Goal: Information Seeking & Learning: Learn about a topic

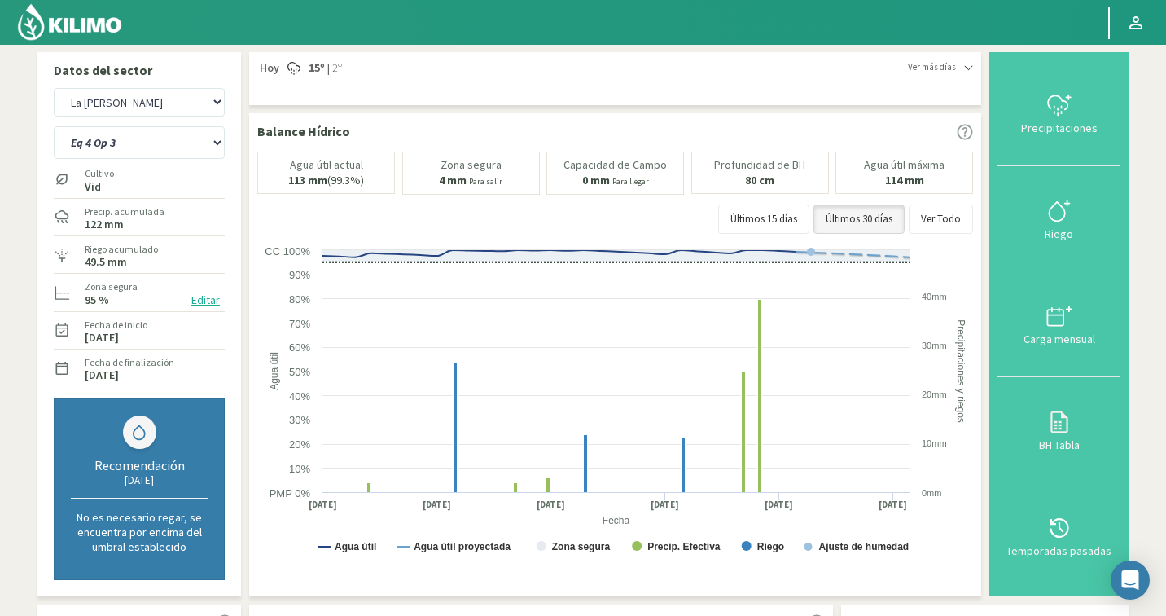
select select "9906: Object"
click at [146, 141] on select "Eq 1 Op 3 Eq 1 Op 4 Eq 2 Op 4 Eq 4 Op 1 Eq 4 Op 2 Eq 4 Op 3" at bounding box center [139, 142] width 171 height 33
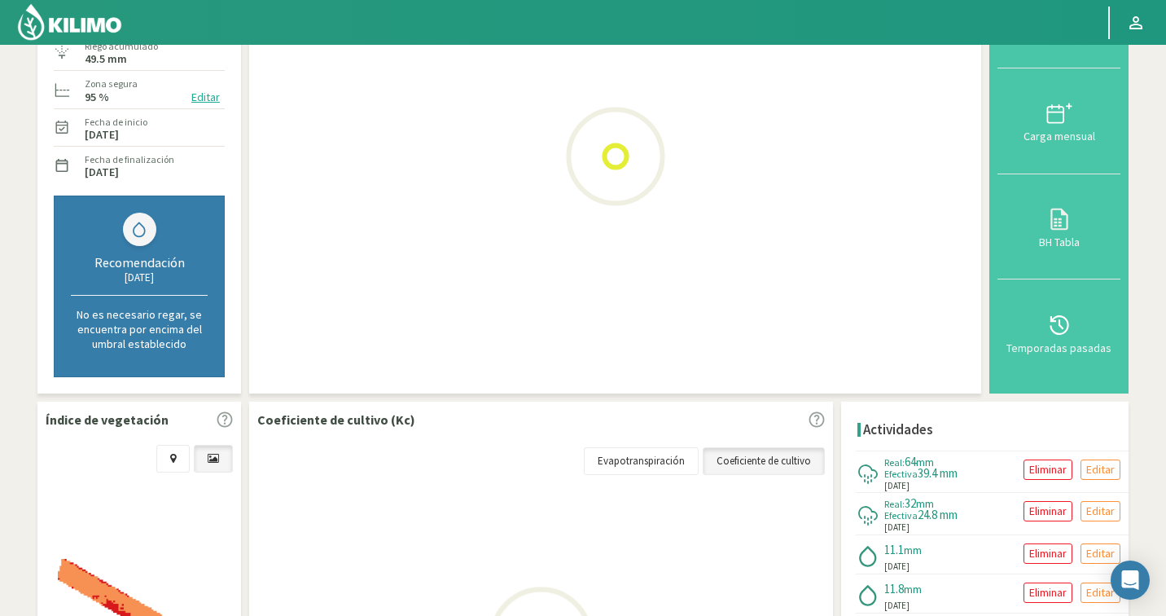
scroll to position [364, 0]
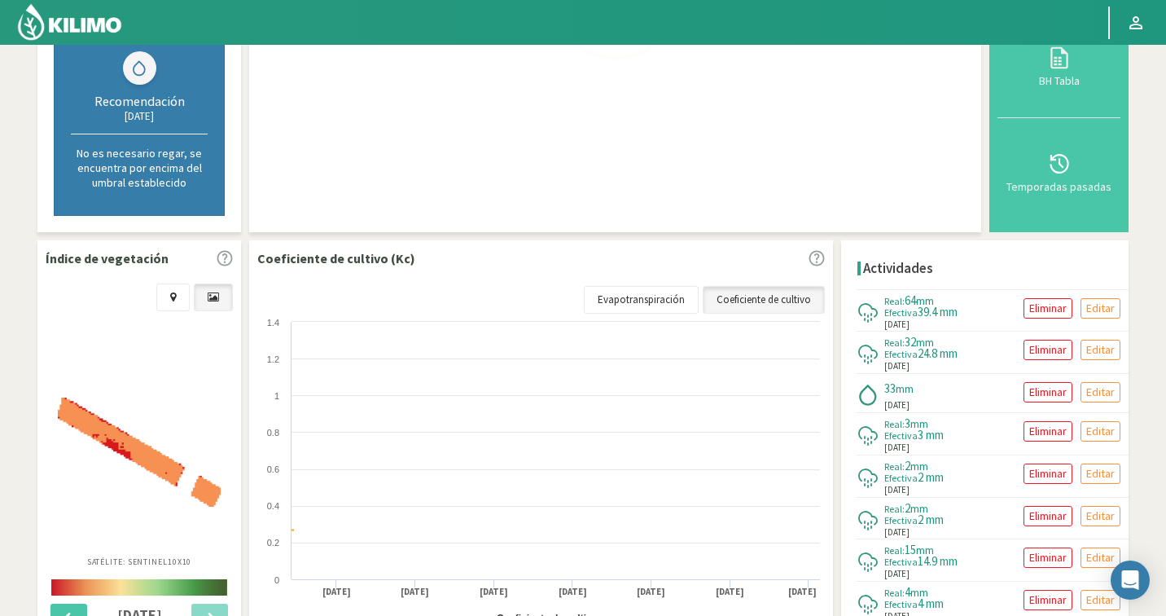
select select "207: Object"
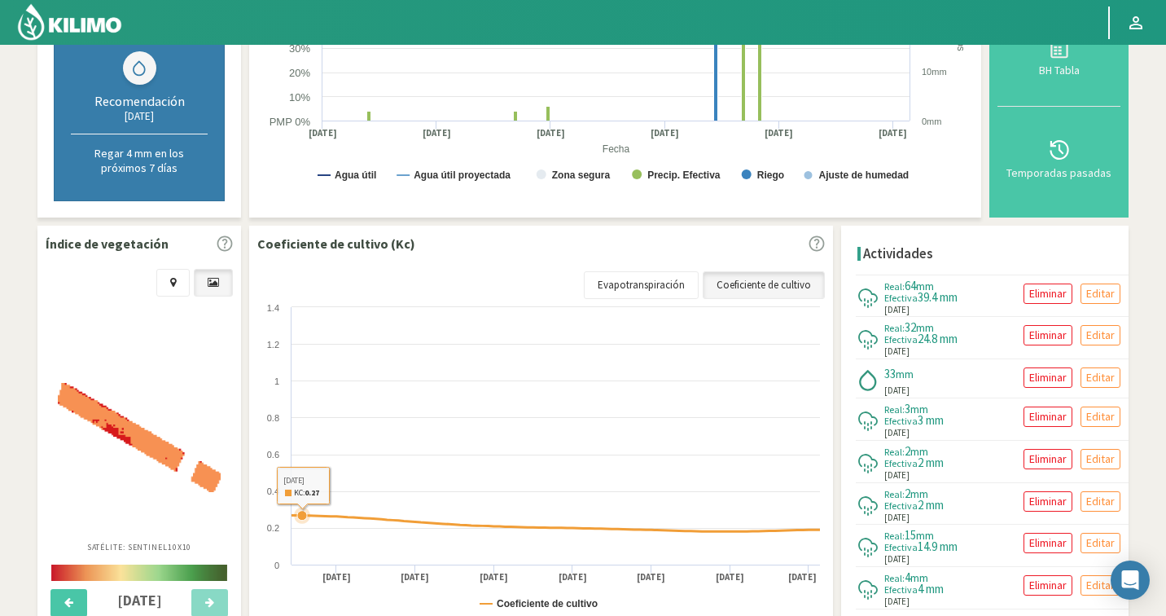
select select "10185: Object"
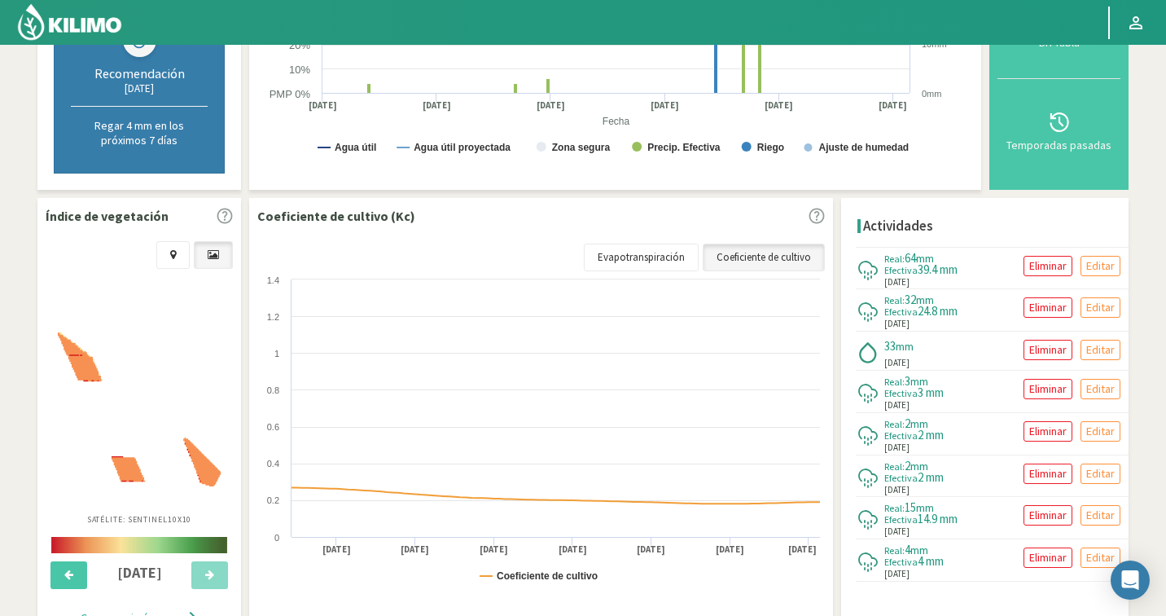
scroll to position [422, 0]
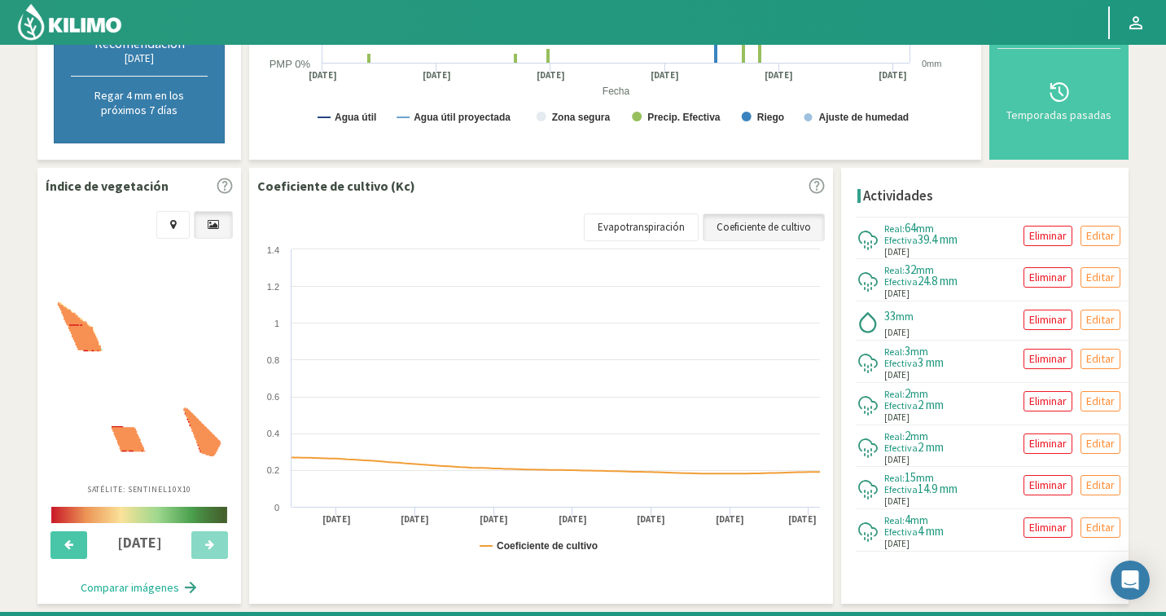
click at [145, 374] on img at bounding box center [139, 379] width 163 height 154
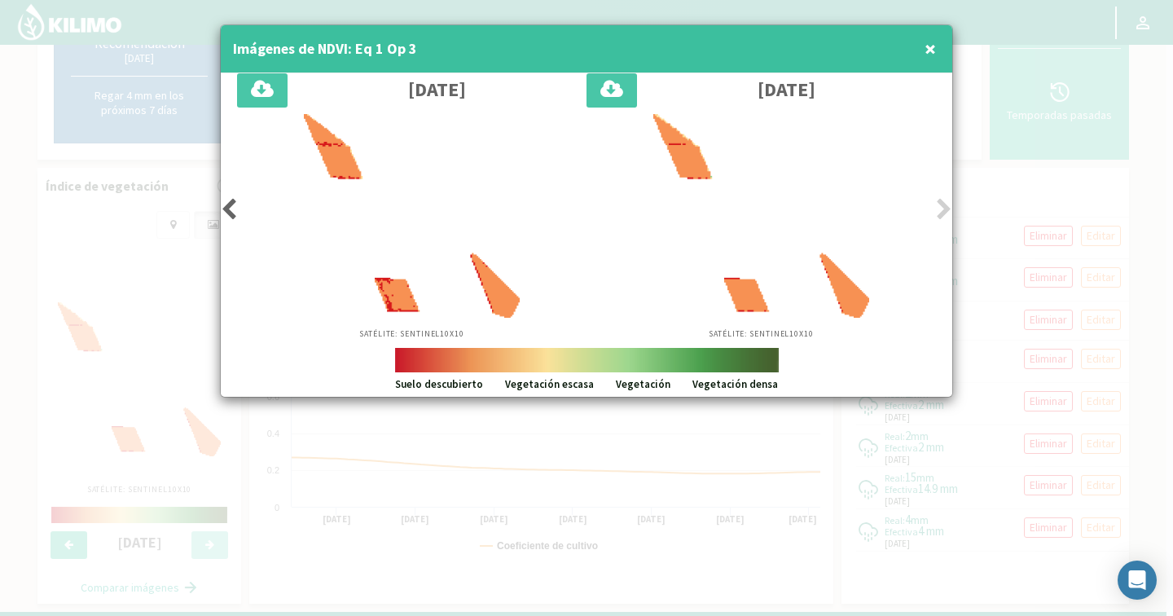
click at [221, 221] on icon at bounding box center [229, 209] width 16 height 23
click at [226, 212] on icon at bounding box center [229, 209] width 16 height 23
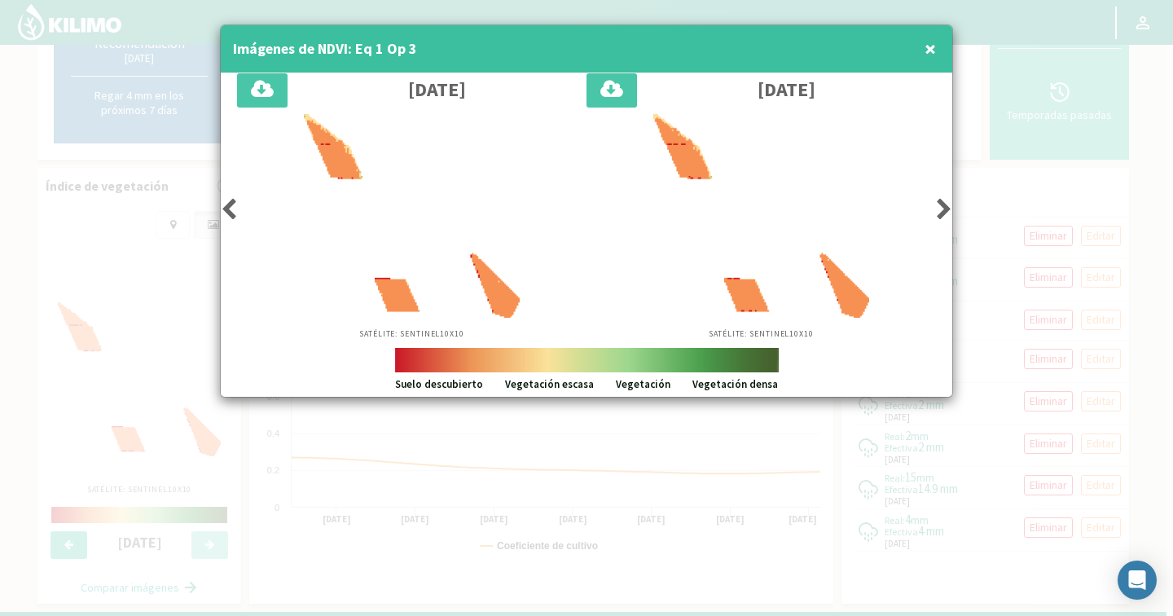
click at [226, 212] on icon at bounding box center [229, 209] width 16 height 23
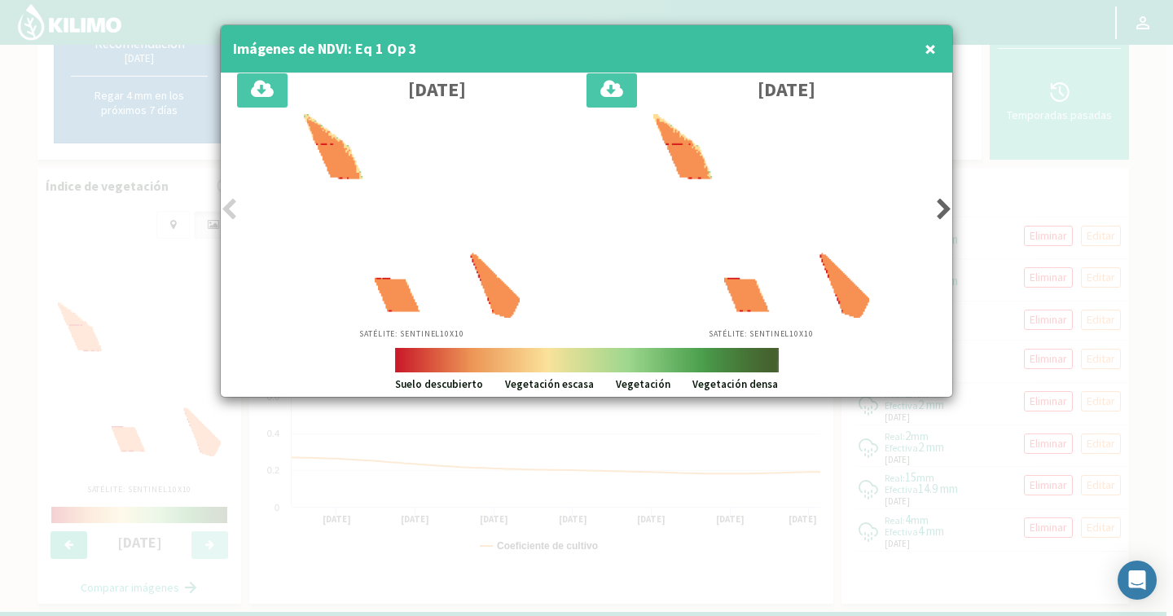
click at [226, 212] on icon at bounding box center [229, 209] width 16 height 23
click at [940, 204] on icon at bounding box center [944, 209] width 16 height 23
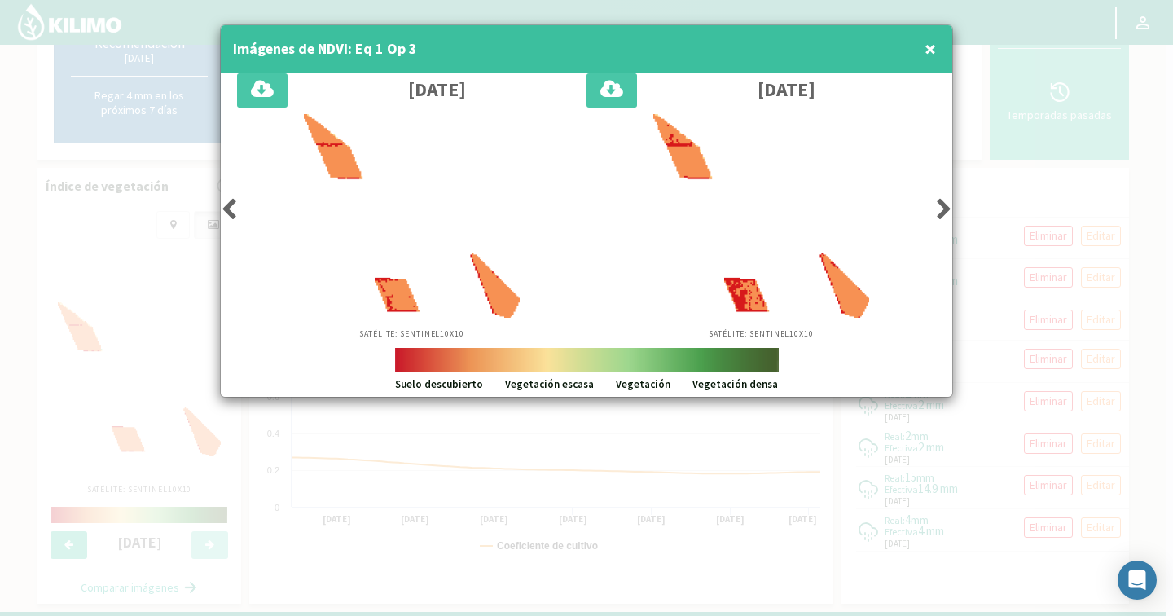
click at [940, 204] on icon at bounding box center [944, 209] width 16 height 23
click at [226, 203] on icon at bounding box center [229, 209] width 16 height 23
click at [226, 208] on icon at bounding box center [229, 209] width 16 height 23
click at [920, 46] on div "Imágenes de NDVI: Eq 1 Op 3 ×" at bounding box center [586, 49] width 731 height 48
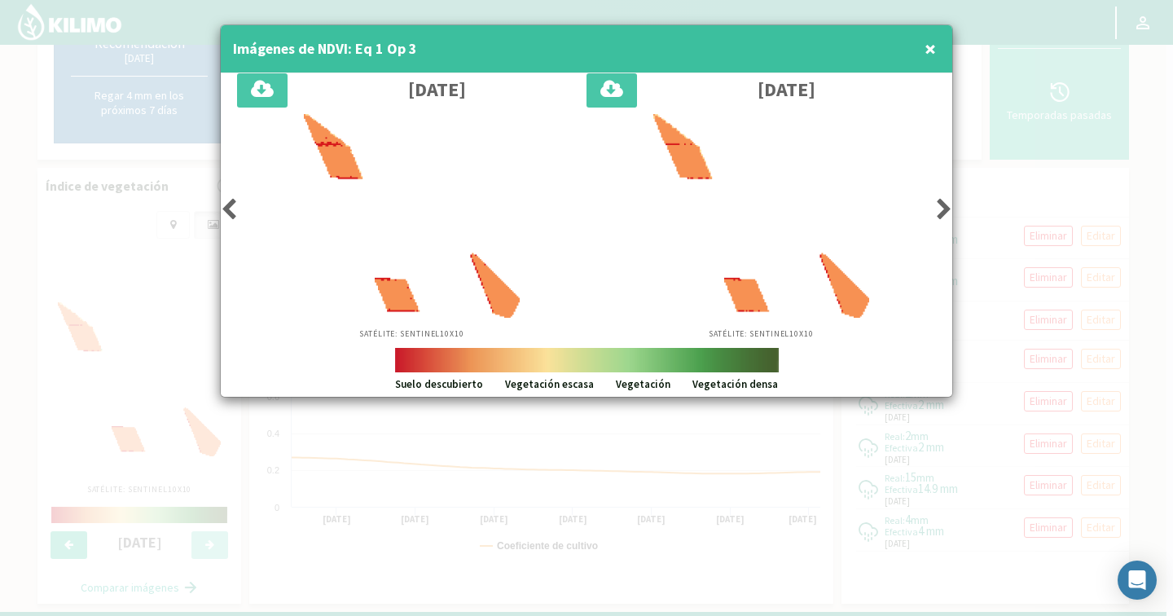
click at [928, 43] on span "×" at bounding box center [929, 48] width 11 height 27
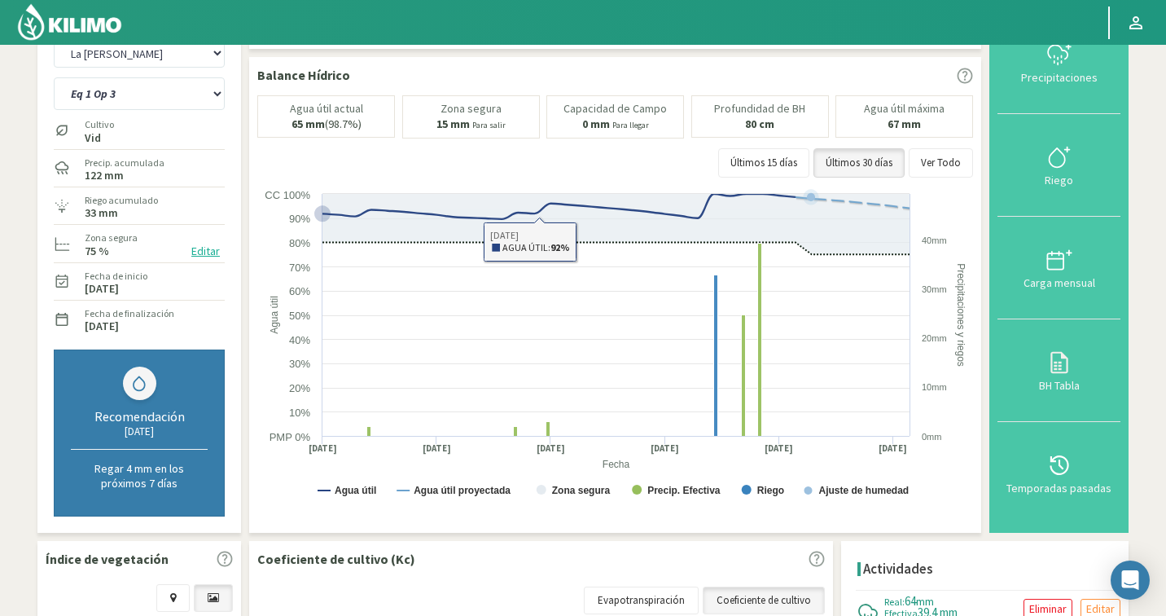
scroll to position [0, 0]
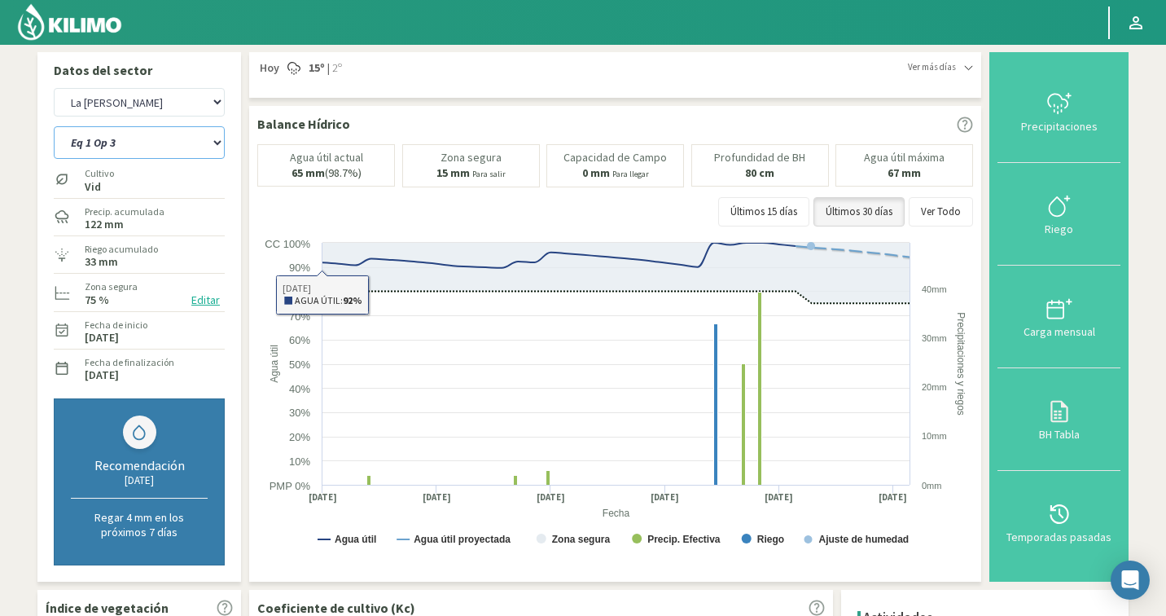
click at [150, 143] on select "Eq 1 Op 3 Eq 1 Op 4 Eq 2 Op 4 Eq 4 Op 1 Eq 4 Op 2 Eq 4 Op 3" at bounding box center [139, 142] width 171 height 33
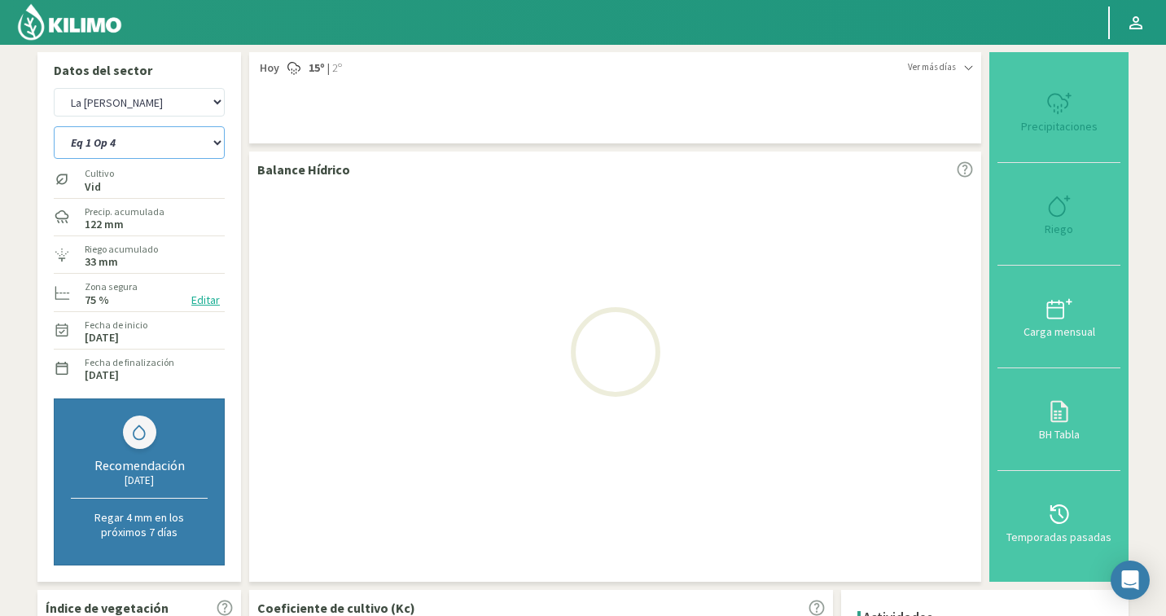
select select "208: Object"
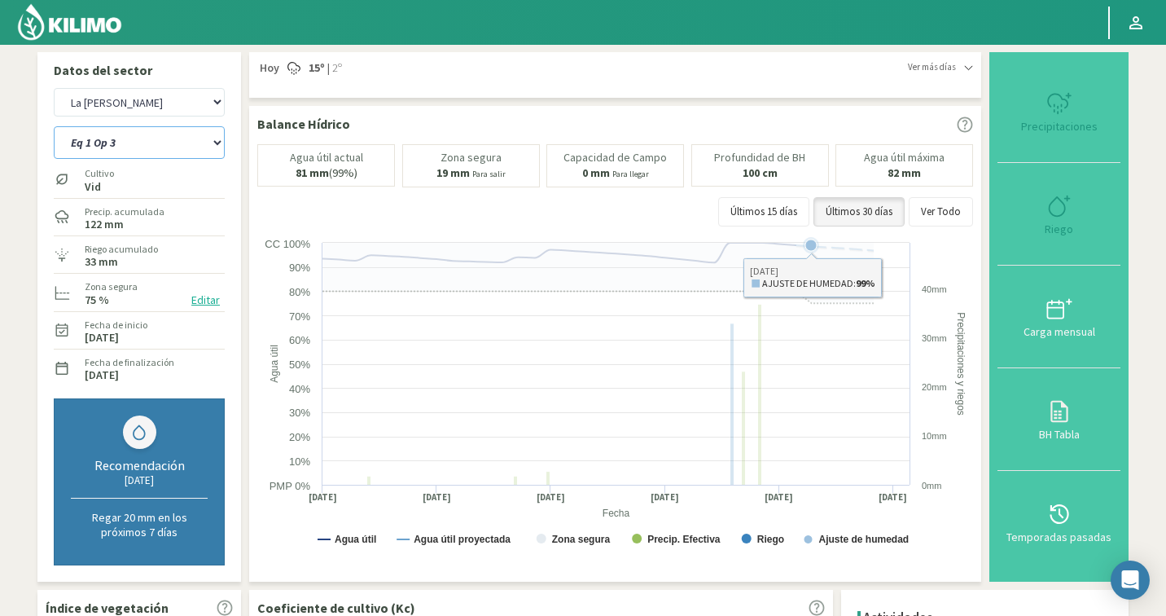
select select "10464: Object"
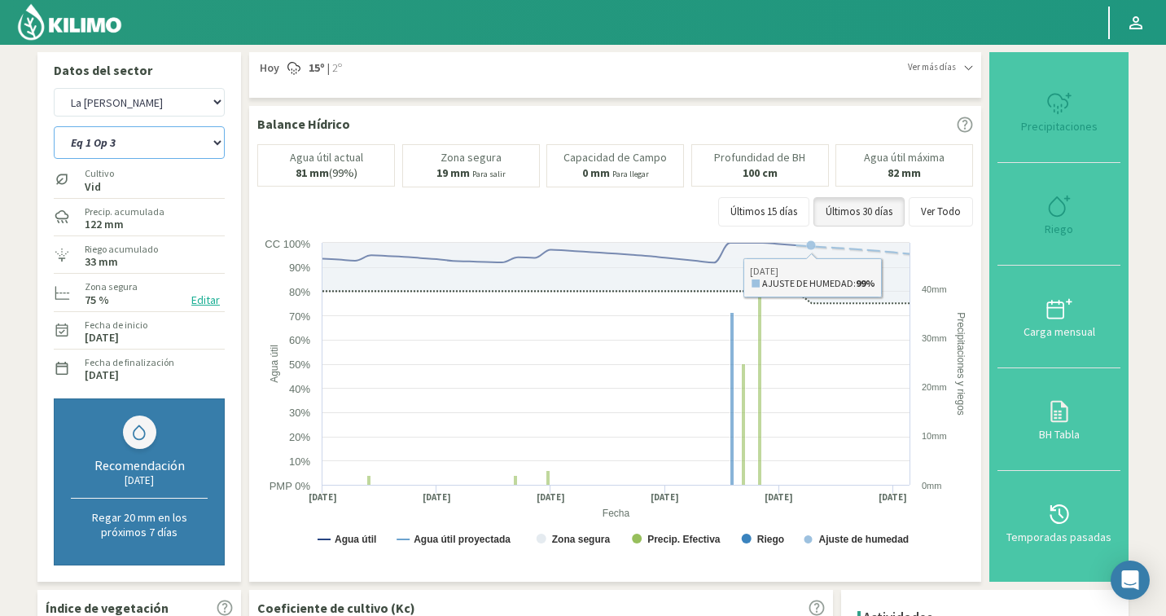
select select "215: Object"
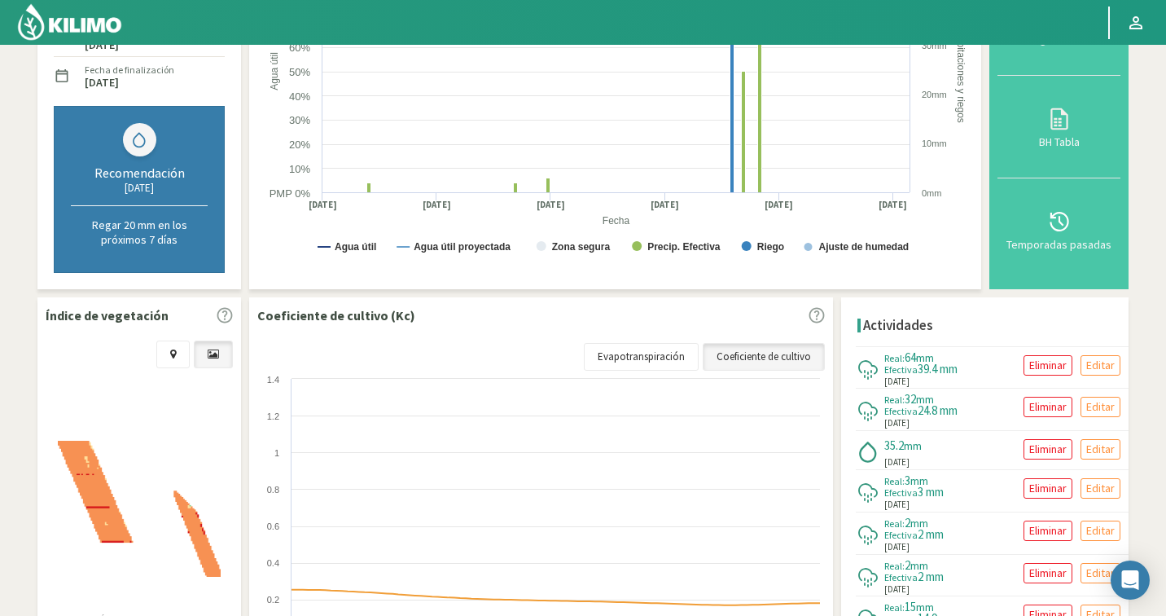
scroll to position [325, 0]
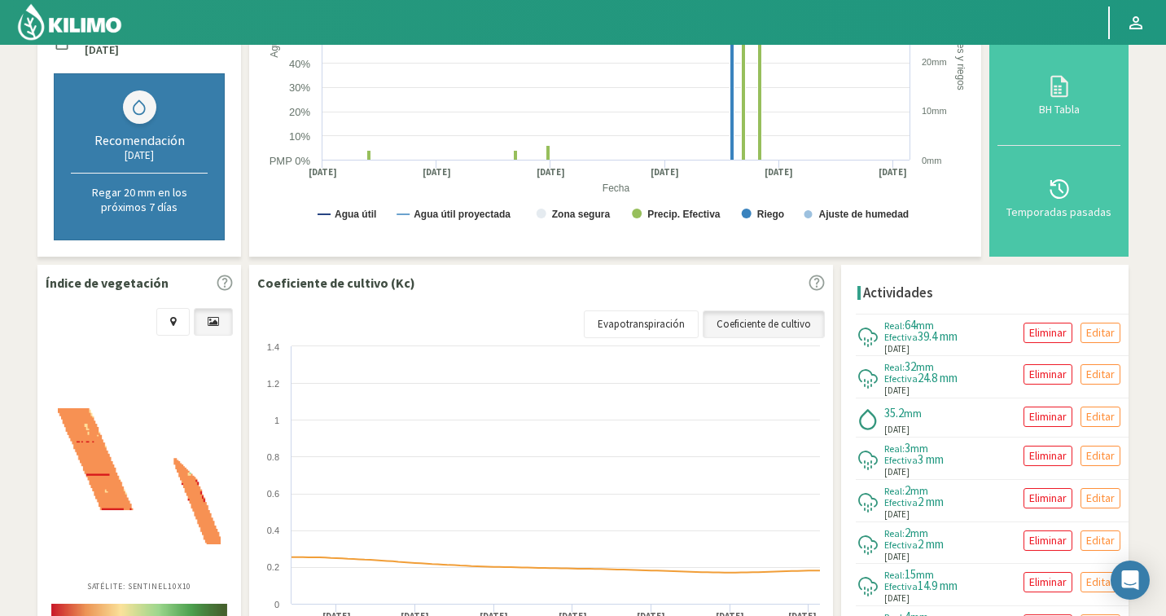
click at [147, 491] on img at bounding box center [139, 476] width 163 height 136
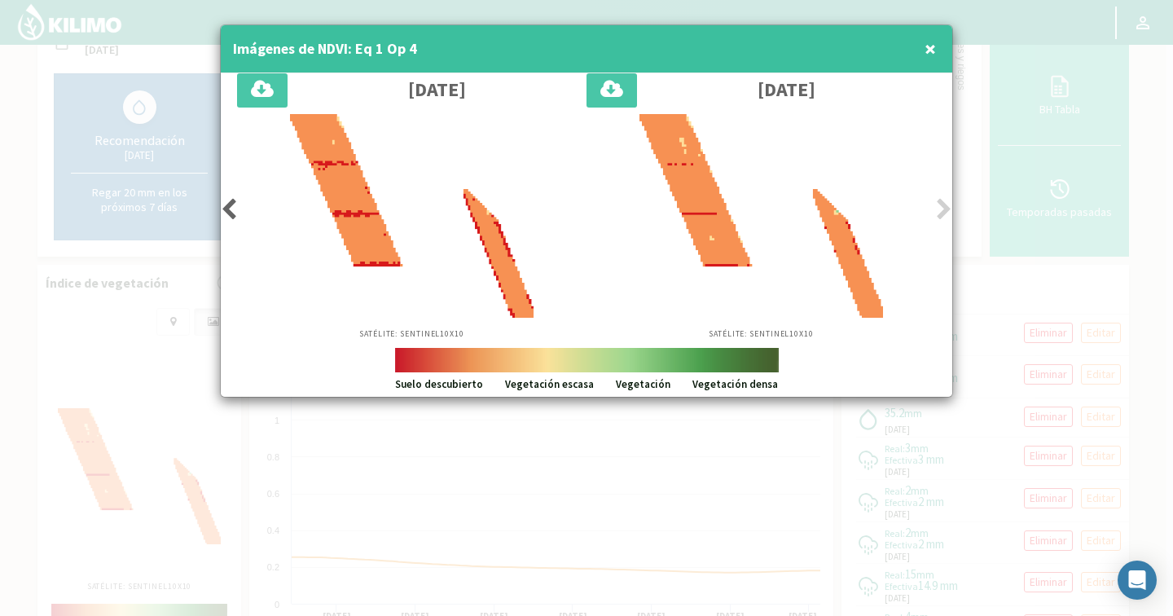
click at [237, 212] on div "Satélite: Sentinel 10X10" at bounding box center [411, 227] width 349 height 226
click at [239, 200] on div "Satélite: Sentinel 10X10" at bounding box center [411, 227] width 349 height 226
click at [235, 202] on icon at bounding box center [229, 209] width 16 height 23
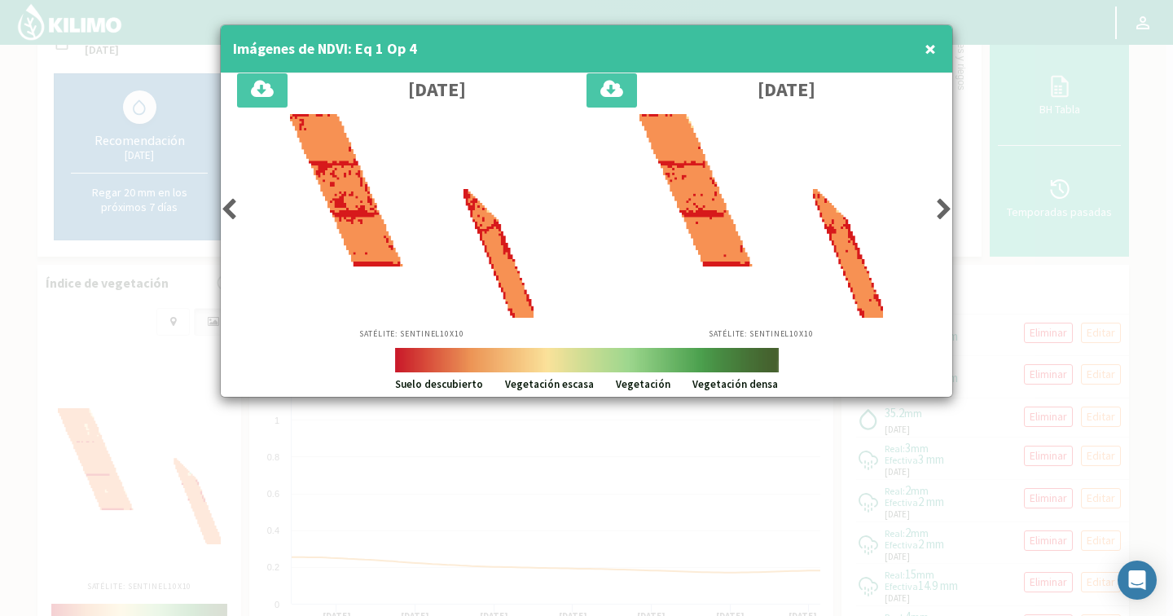
click at [235, 202] on icon at bounding box center [229, 209] width 16 height 23
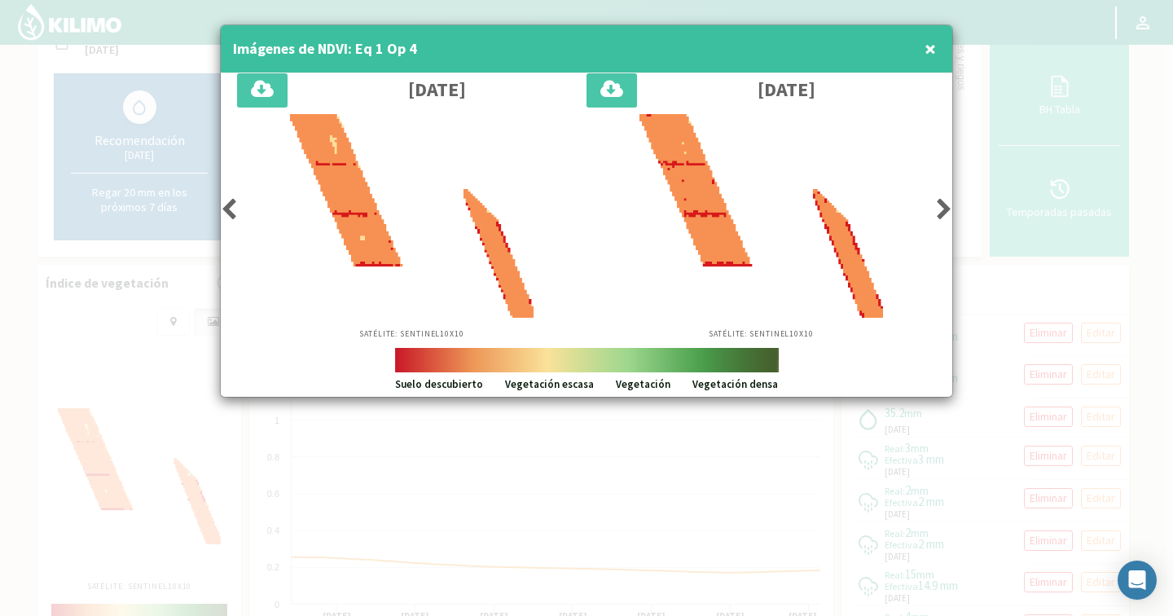
click at [235, 202] on icon at bounding box center [229, 209] width 16 height 23
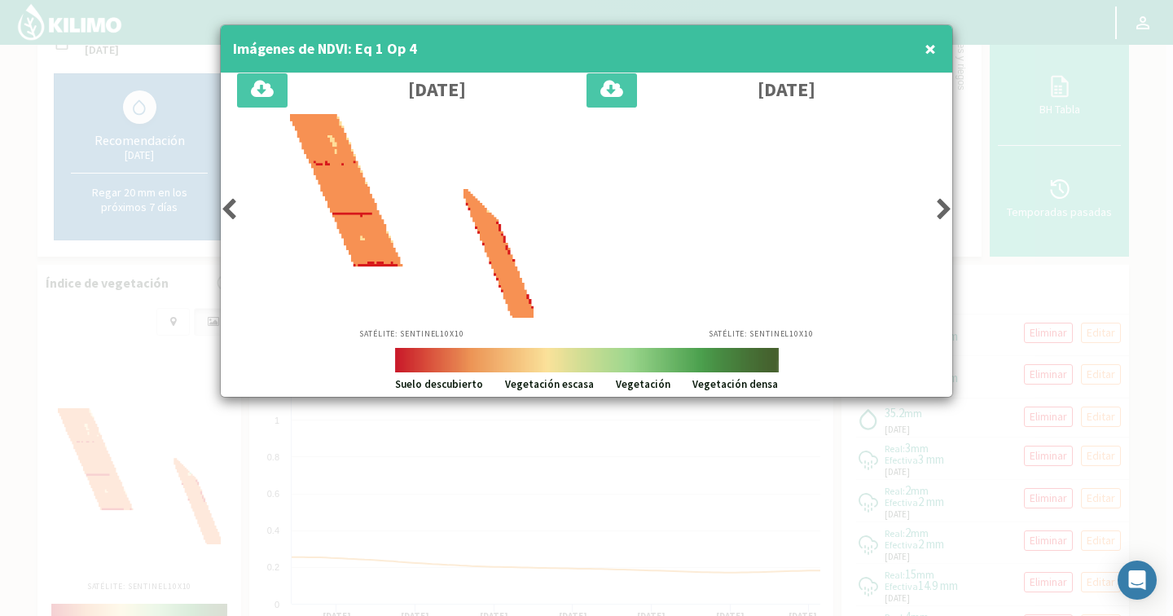
click at [235, 202] on icon at bounding box center [229, 209] width 16 height 23
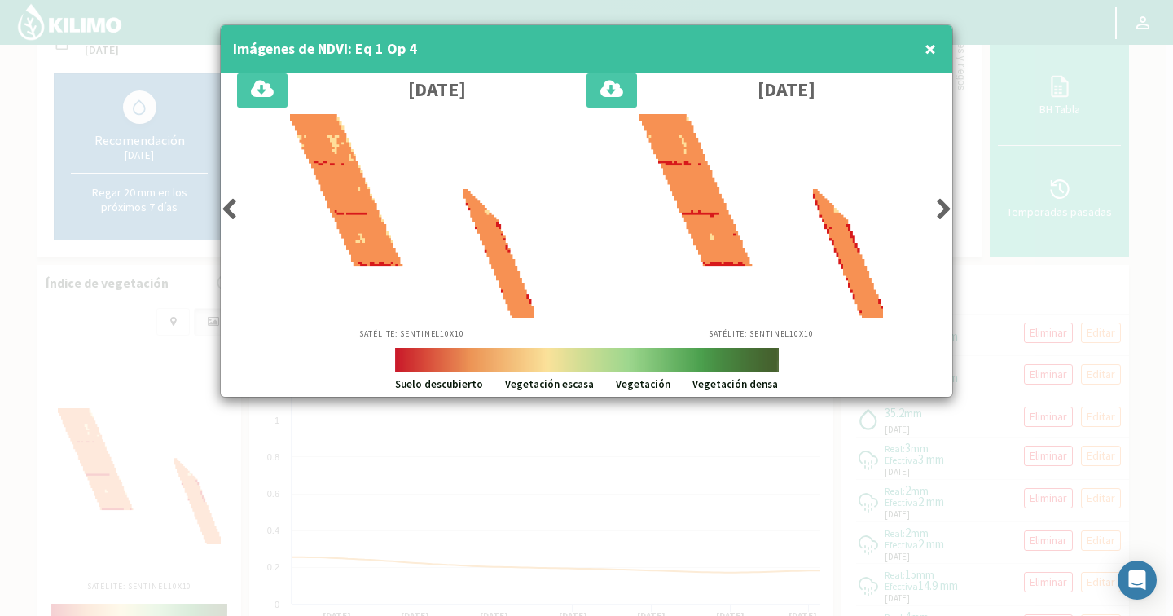
click at [235, 202] on icon at bounding box center [229, 209] width 16 height 23
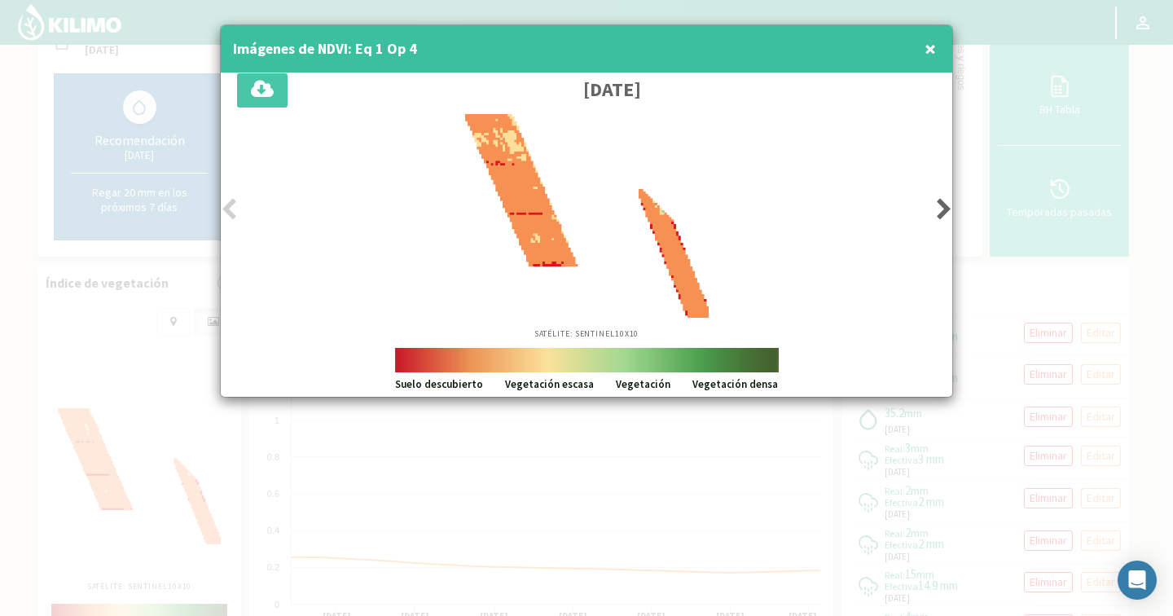
click at [235, 202] on icon at bounding box center [229, 209] width 16 height 23
click at [942, 201] on icon at bounding box center [944, 209] width 16 height 23
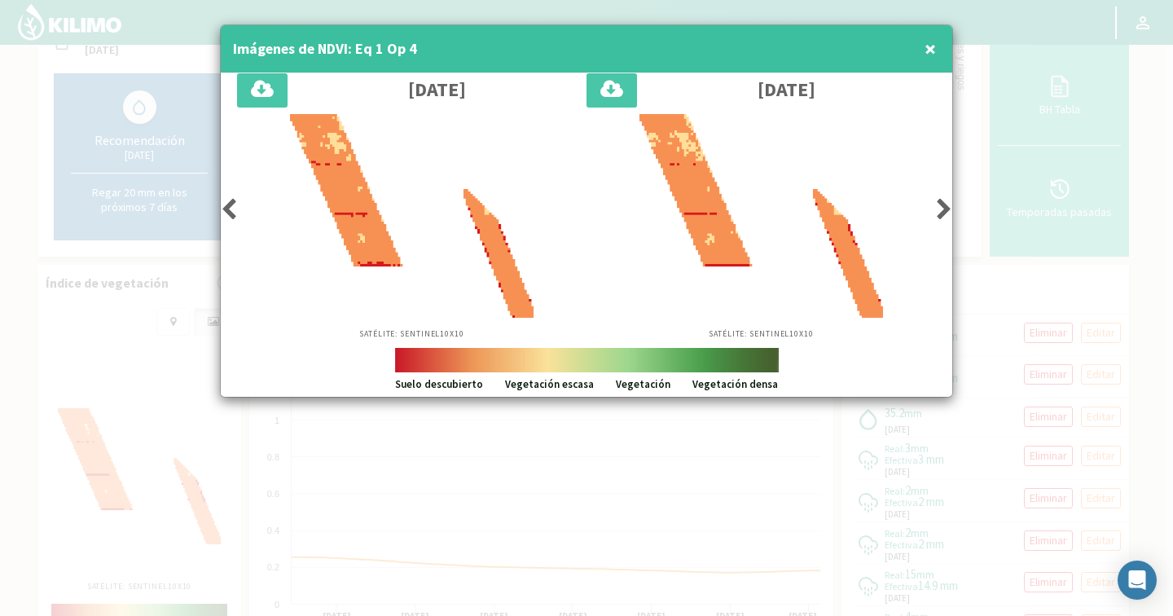
click at [241, 209] on div "Satélite: Sentinel 10X10" at bounding box center [411, 227] width 349 height 226
click at [222, 208] on icon at bounding box center [229, 209] width 16 height 23
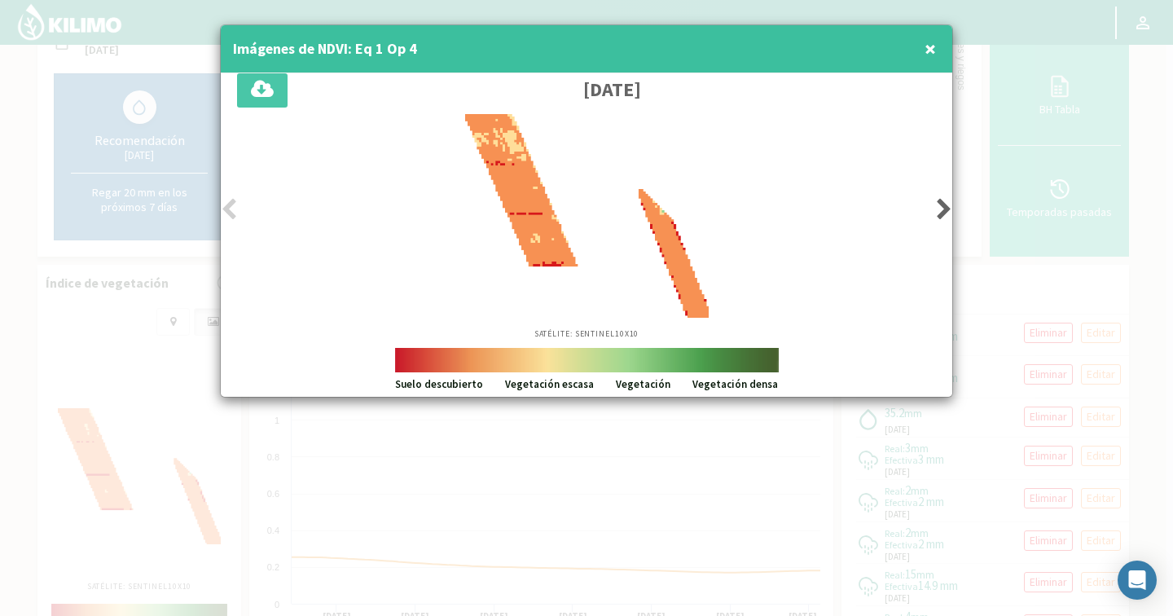
click at [944, 200] on icon at bounding box center [944, 209] width 16 height 23
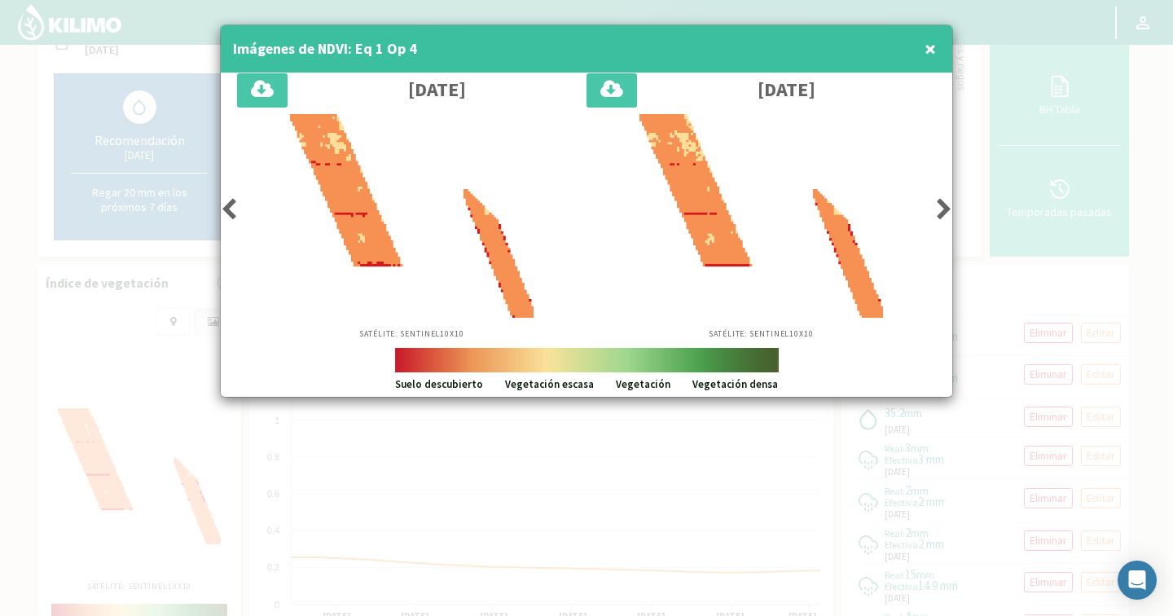
click at [943, 201] on icon at bounding box center [944, 209] width 16 height 23
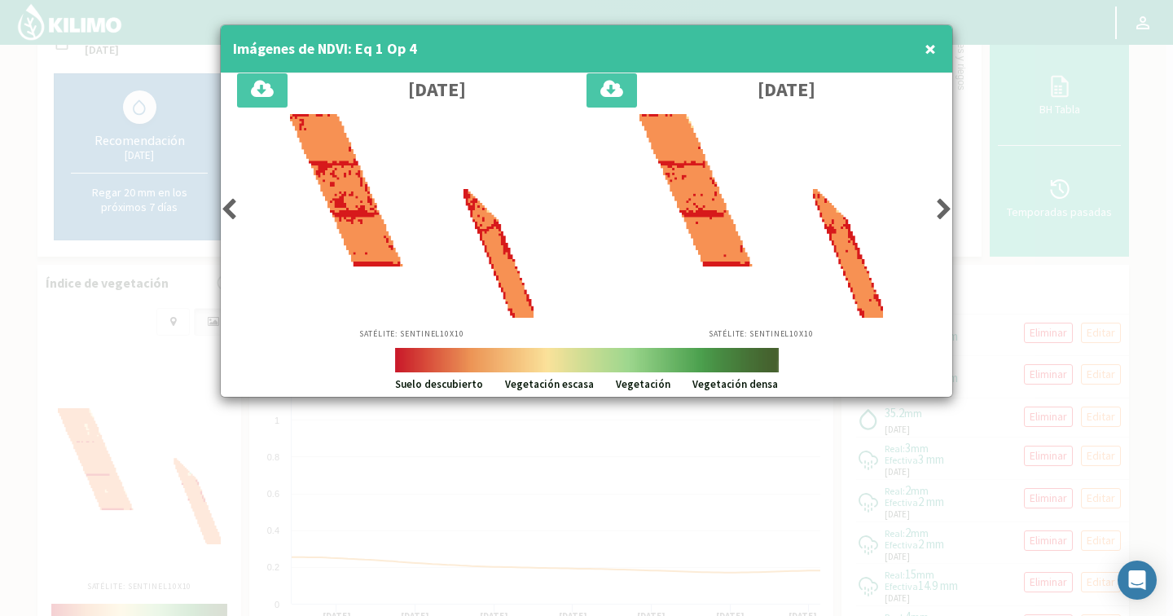
click at [943, 201] on icon at bounding box center [944, 209] width 16 height 23
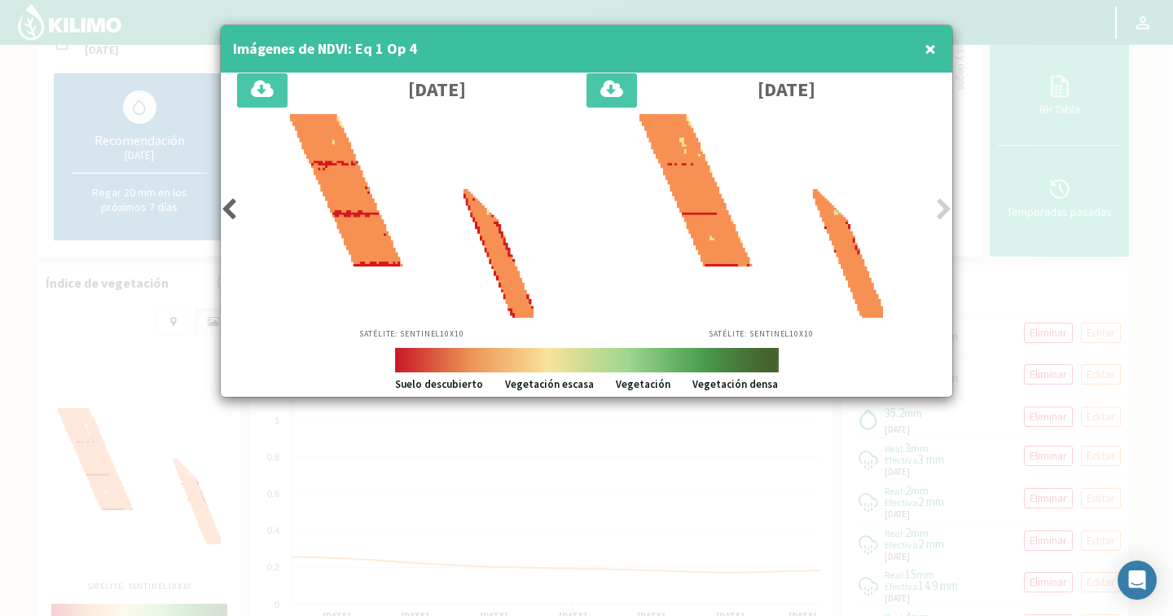
click at [943, 201] on icon at bounding box center [944, 209] width 16 height 23
click at [239, 202] on div "Satélite: Sentinel 10X10" at bounding box center [411, 227] width 349 height 226
click at [235, 203] on icon at bounding box center [229, 209] width 16 height 23
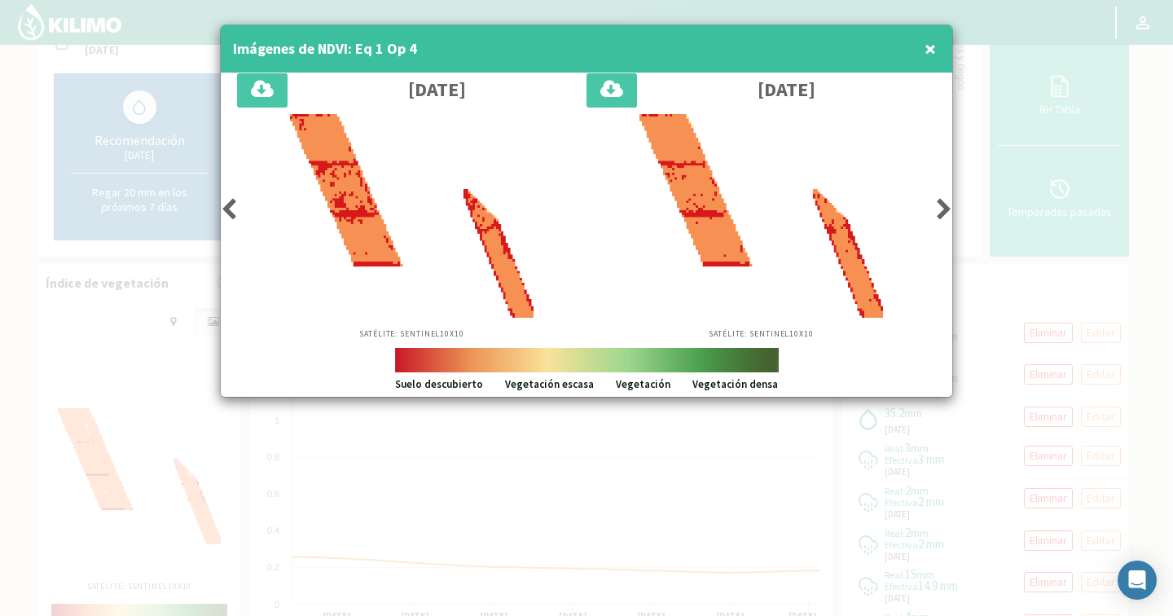
click at [235, 203] on icon at bounding box center [229, 209] width 16 height 23
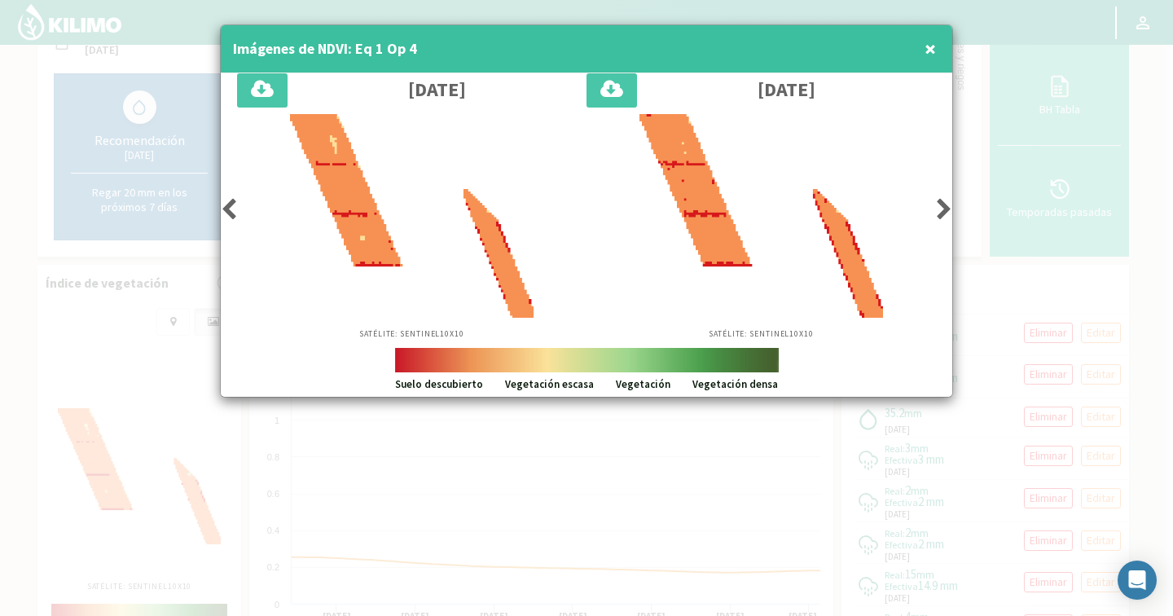
click at [926, 209] on div at bounding box center [761, 216] width 333 height 204
click at [937, 205] on icon at bounding box center [944, 209] width 16 height 23
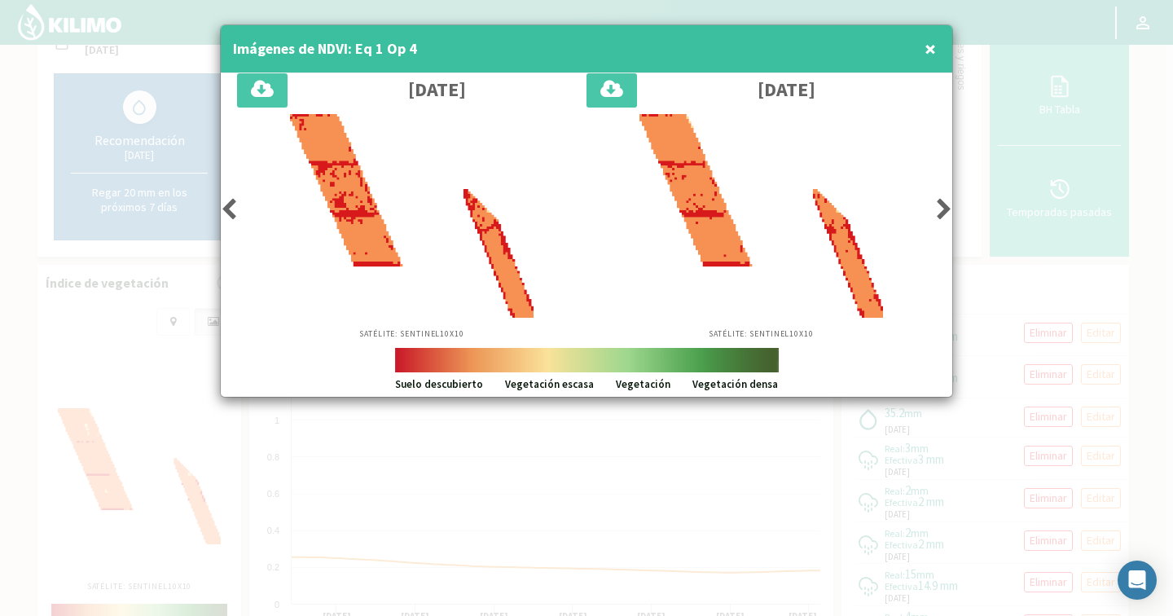
click at [929, 50] on span "×" at bounding box center [929, 48] width 11 height 27
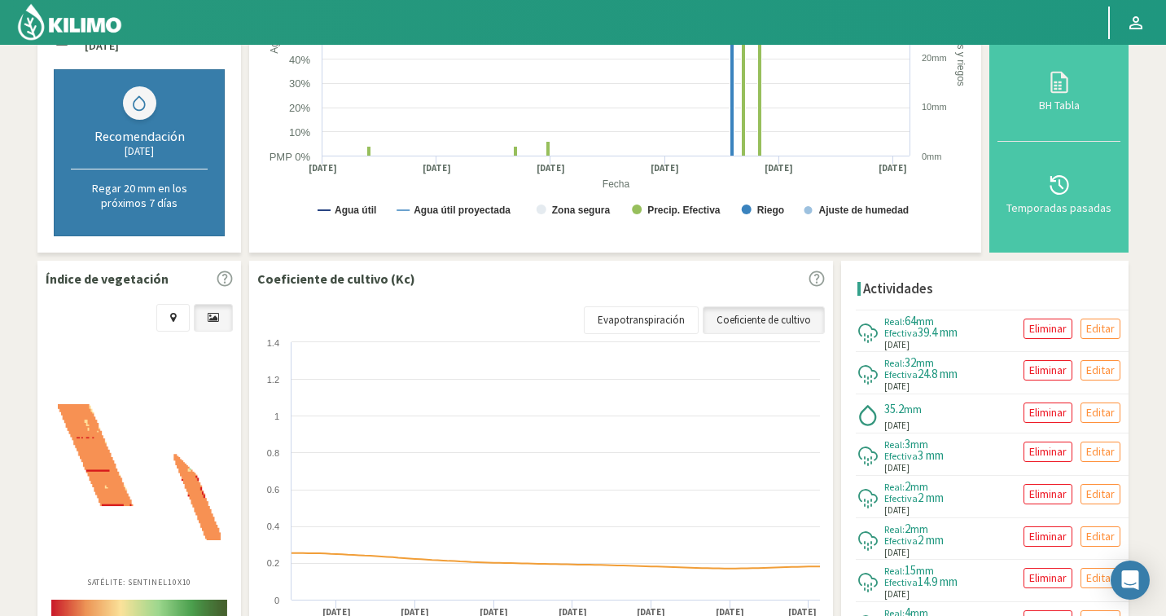
scroll to position [0, 0]
